Goal: Task Accomplishment & Management: Manage account settings

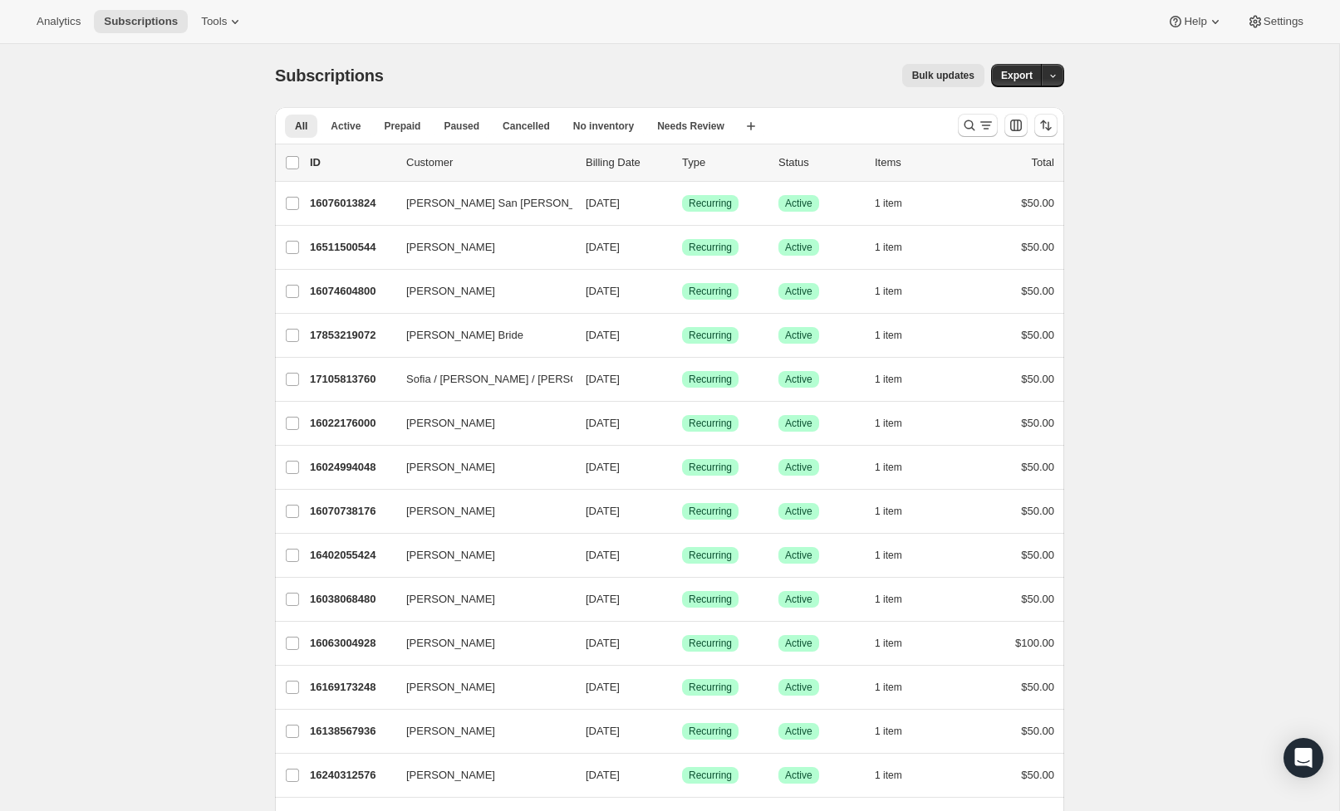
scroll to position [1, 0]
click at [973, 125] on icon "Search and filter results" at bounding box center [969, 124] width 17 height 17
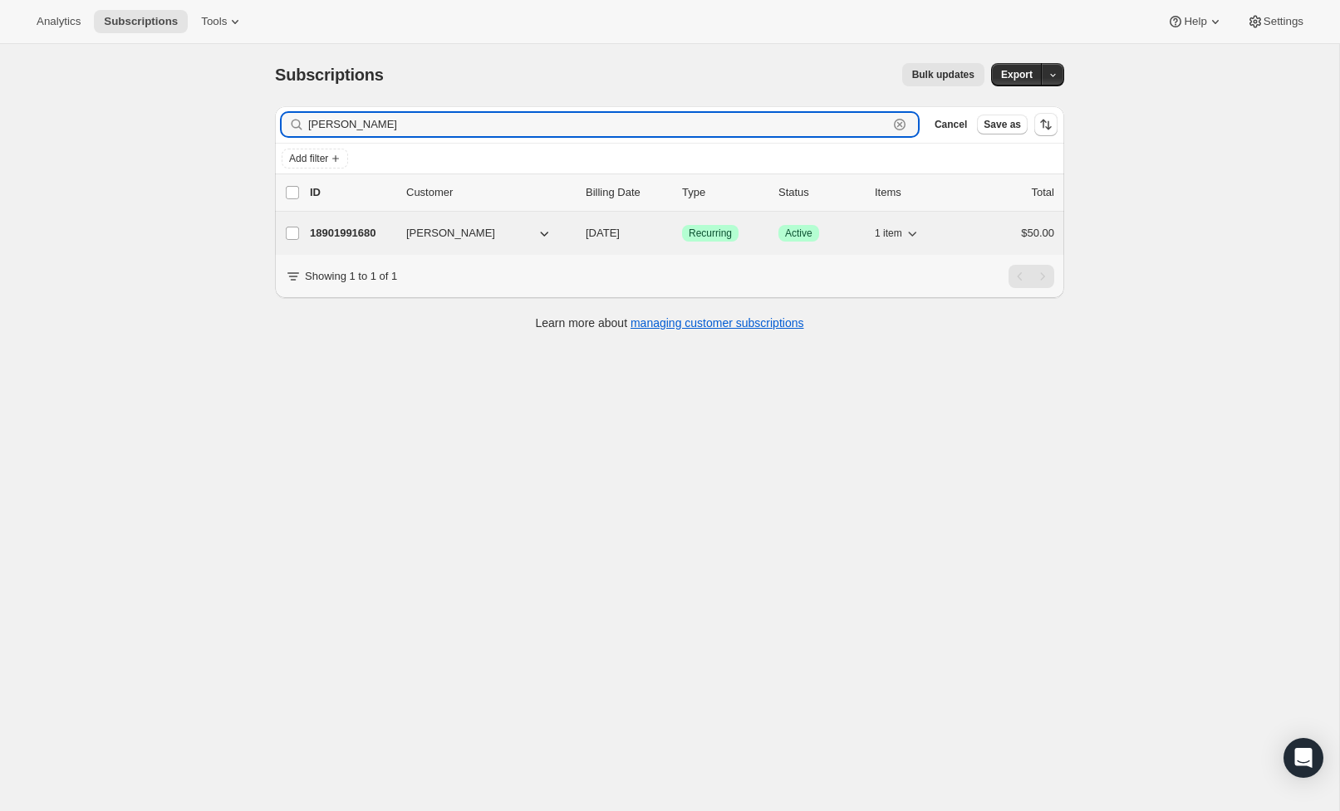
type input "[PERSON_NAME]"
drag, startPoint x: 957, startPoint y: 234, endPoint x: 986, endPoint y: 243, distance: 30.5
click at [981, 242] on div "18901991680 [PERSON_NAME] [DATE] Success Recurring Success Active 1 item $50.00" at bounding box center [682, 233] width 744 height 23
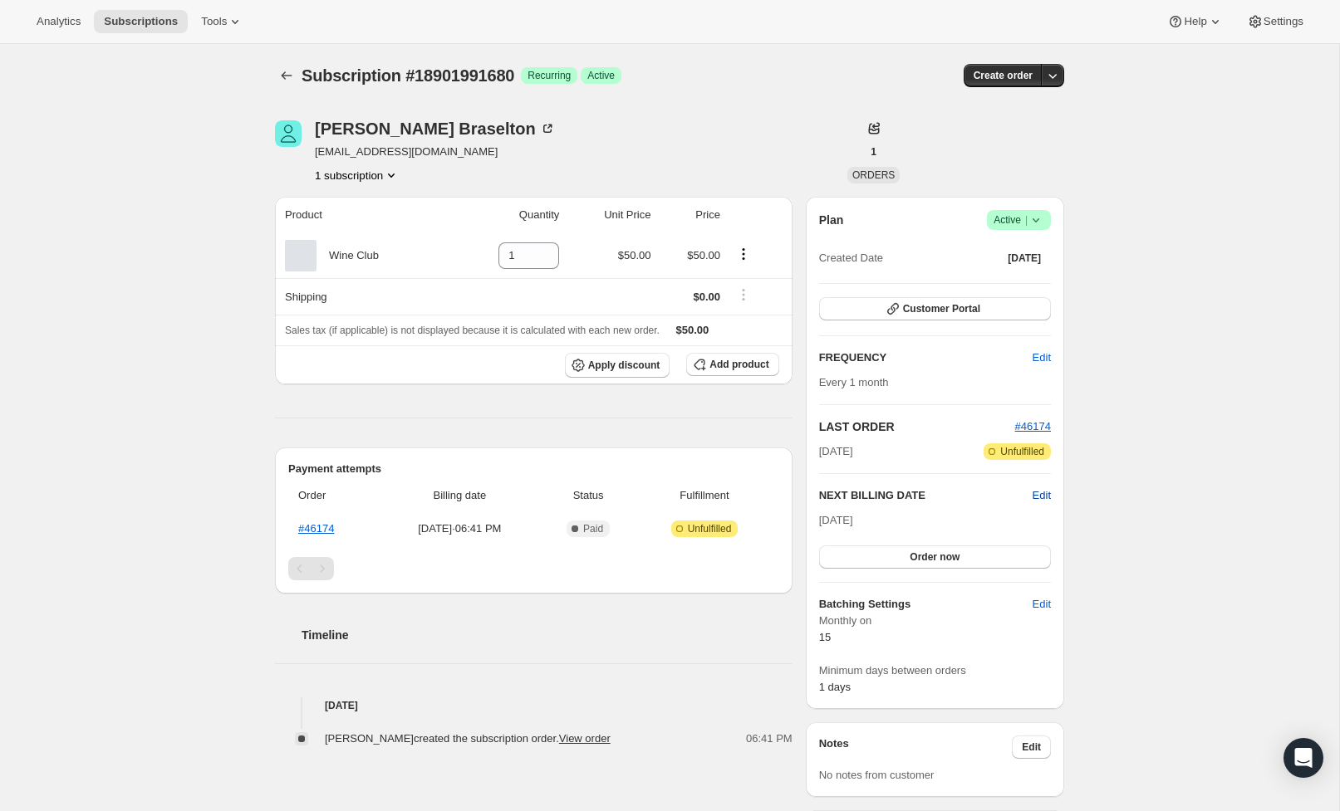
click at [1041, 497] on span "Edit" at bounding box center [1041, 495] width 18 height 17
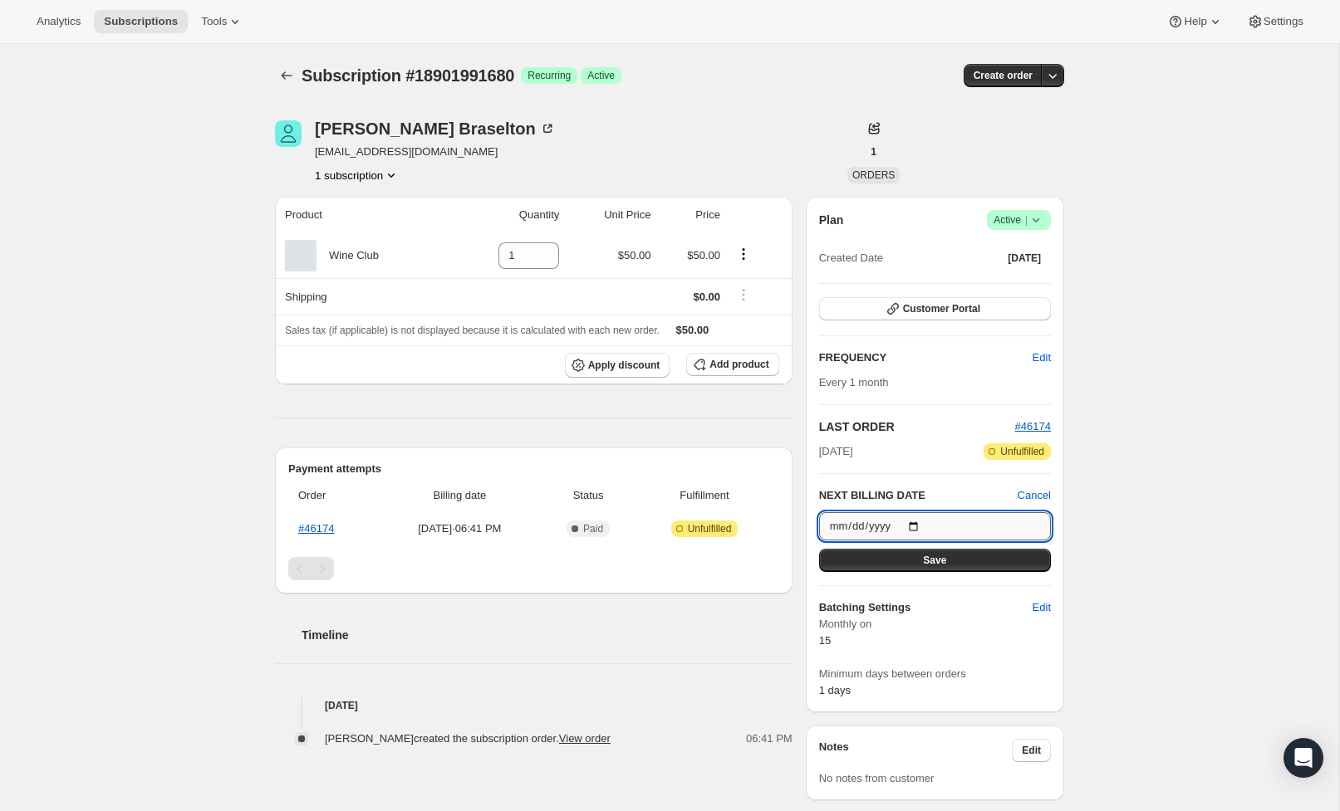
click at [946, 526] on input "[DATE]" at bounding box center [935, 526] width 232 height 28
type input "[DATE]"
click at [1168, 546] on div "Subscription #18901991680. This page is ready Subscription #18901991680 Success…" at bounding box center [669, 657] width 1339 height 1227
click at [957, 551] on button "Save" at bounding box center [935, 560] width 232 height 23
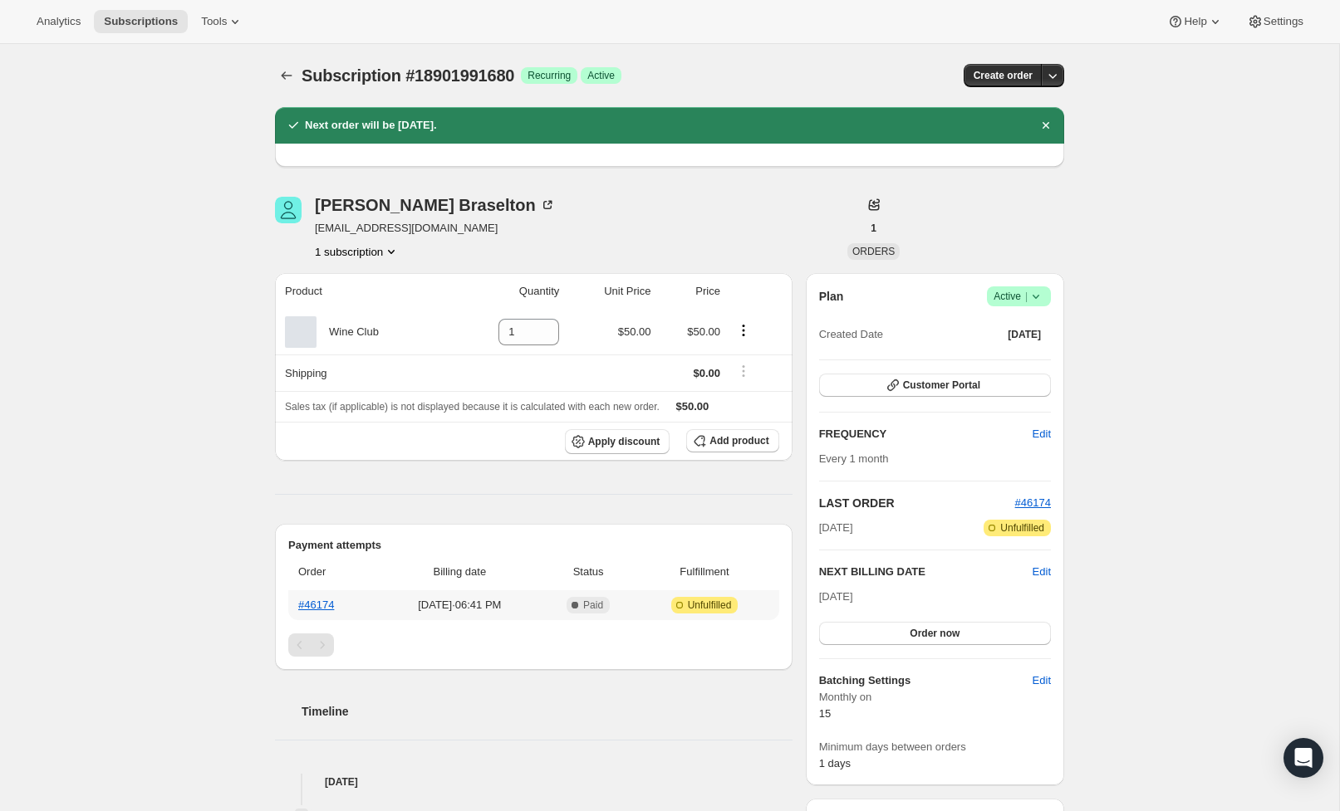
click at [294, 606] on th "#46174" at bounding box center [333, 605] width 90 height 30
click at [319, 610] on link "#46174" at bounding box center [316, 605] width 36 height 12
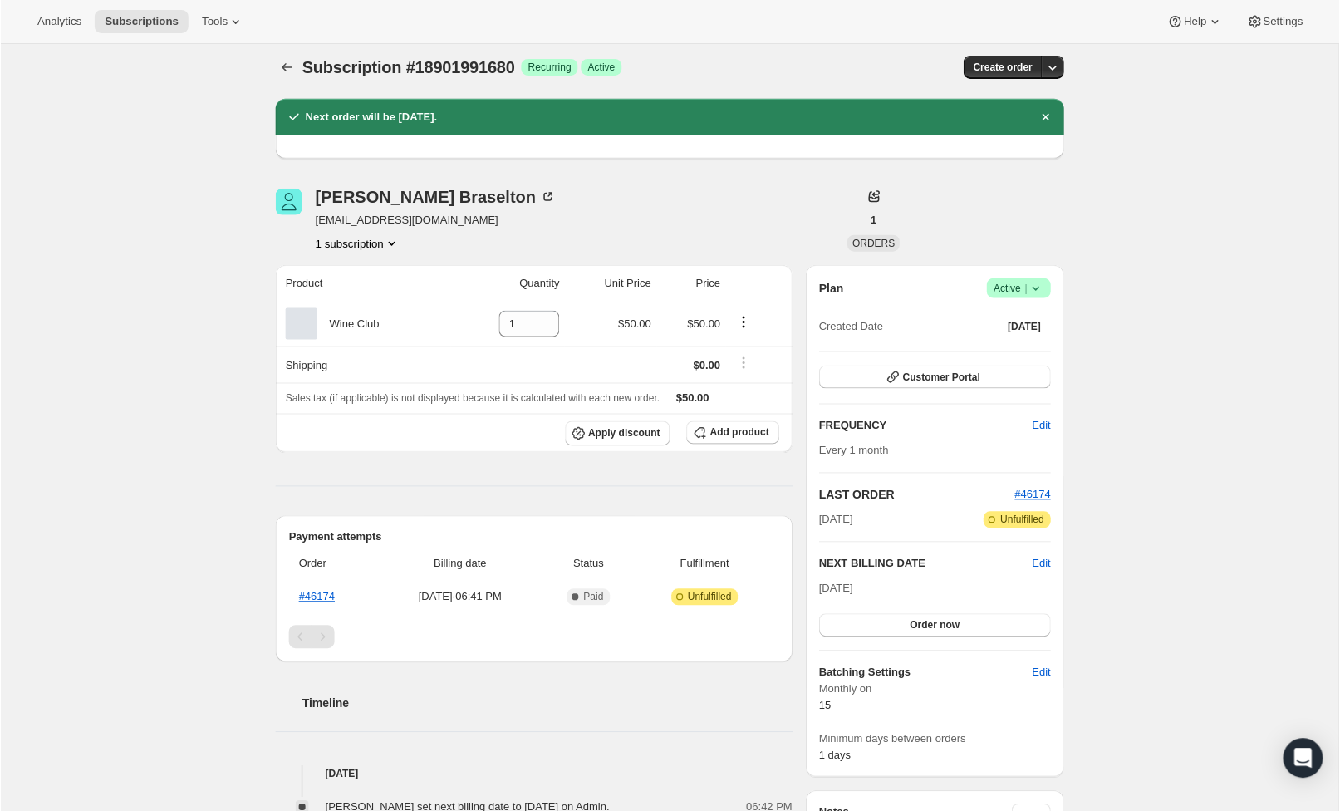
scroll to position [15, 0]
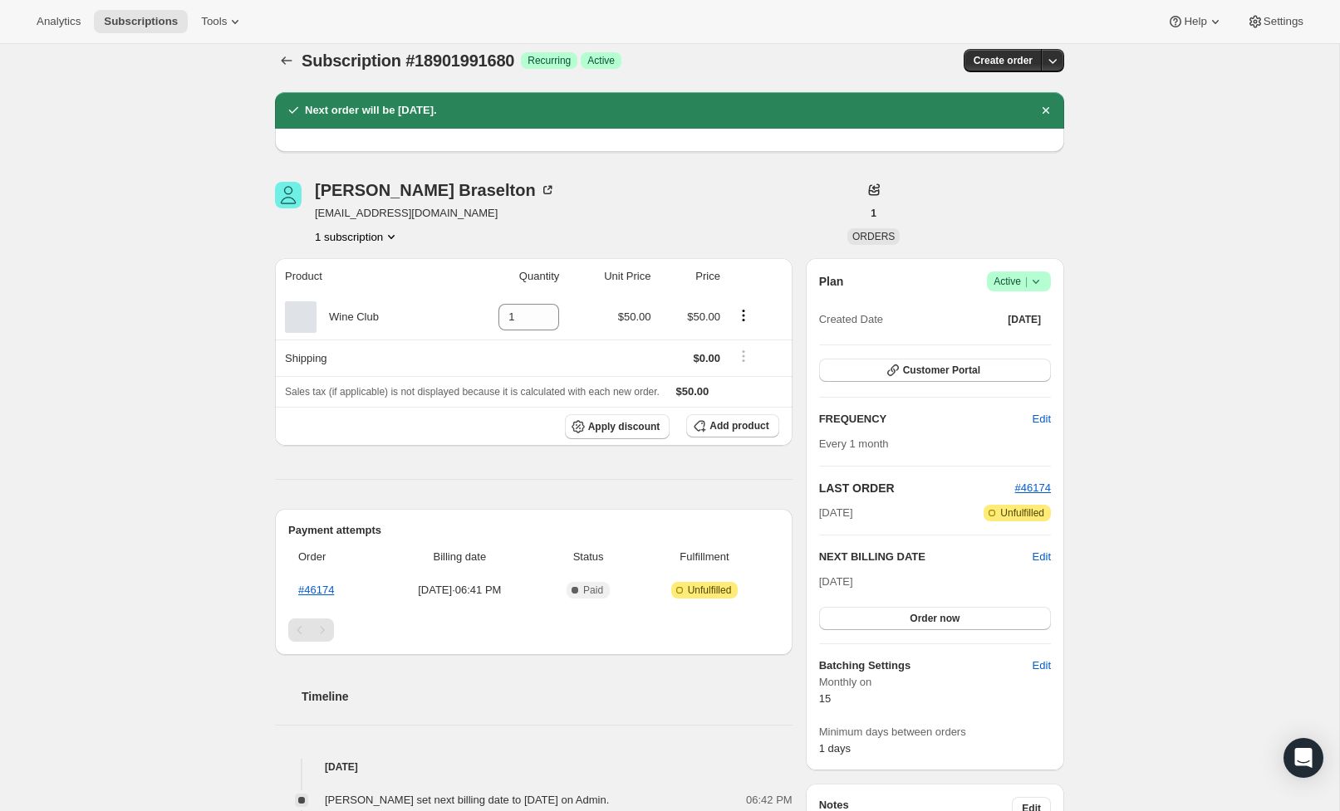
click at [1291, 98] on div "Subscription #18901991680. This page is ready Subscription #18901991680 Success…" at bounding box center [669, 679] width 1339 height 1300
